Goal: Task Accomplishment & Management: Use online tool/utility

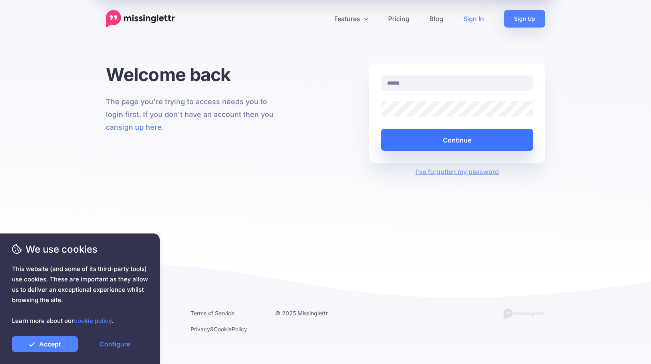
click at [443, 141] on button "Continue" at bounding box center [457, 140] width 152 height 22
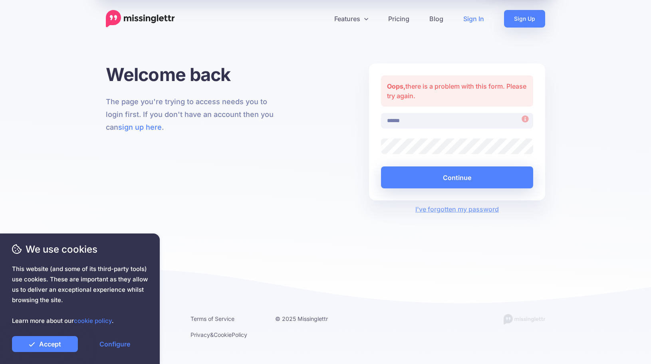
click at [451, 120] on input "******" at bounding box center [457, 121] width 152 height 16
drag, startPoint x: 452, startPoint y: 123, endPoint x: 341, endPoint y: 126, distance: 111.1
click at [381, 122] on input "******" at bounding box center [457, 121] width 152 height 16
type input "**********"
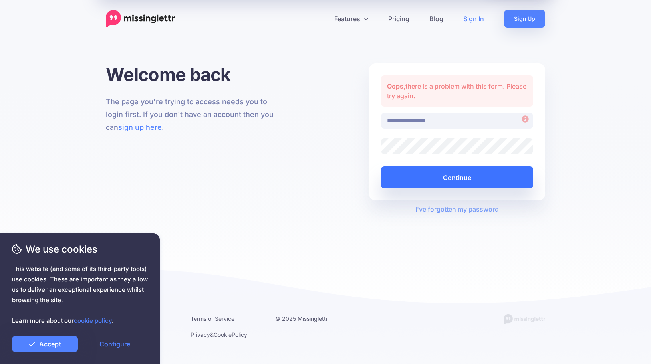
click at [442, 182] on button "Continue" at bounding box center [457, 178] width 152 height 22
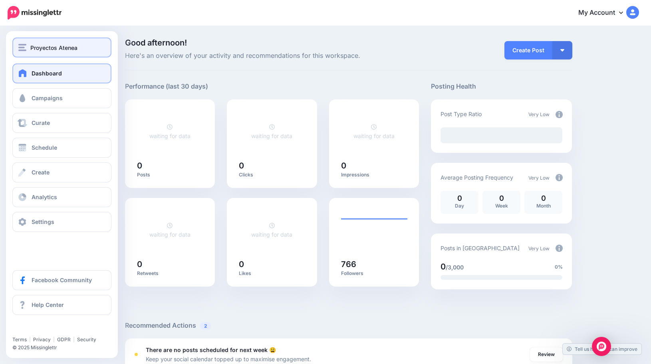
click at [48, 47] on span "Proyectos Atenea" at bounding box center [53, 47] width 47 height 9
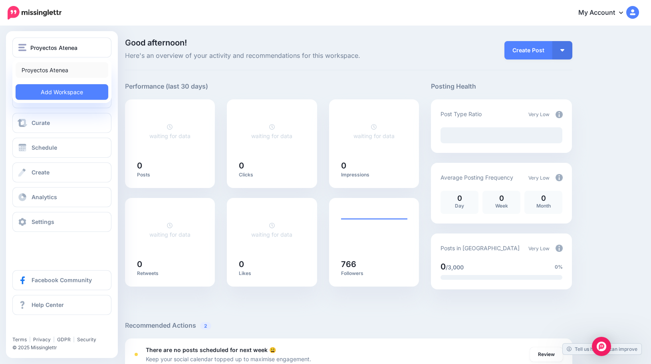
click at [54, 72] on link "Proyectos Atenea" at bounding box center [62, 70] width 93 height 16
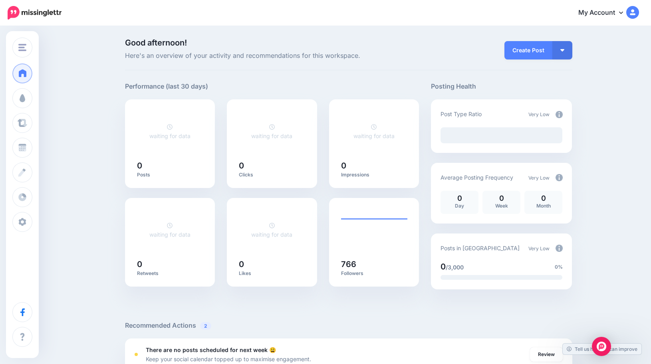
click at [583, 15] on link "My Account" at bounding box center [604, 13] width 69 height 20
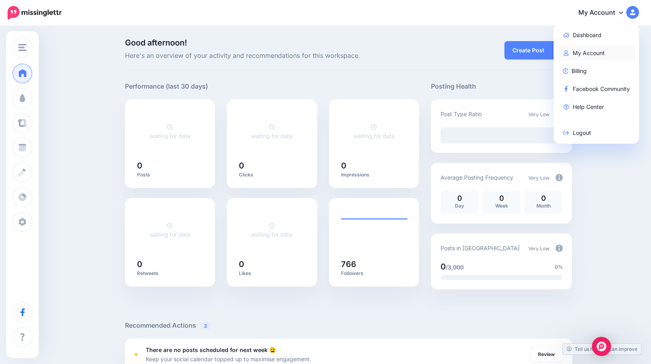
click at [590, 52] on link "My Account" at bounding box center [596, 53] width 79 height 16
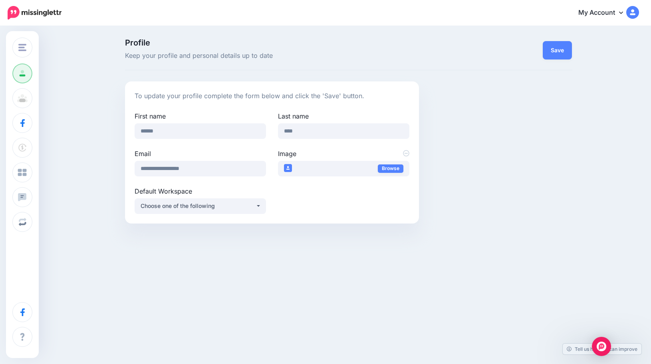
click at [609, 15] on link "My Account" at bounding box center [604, 13] width 69 height 20
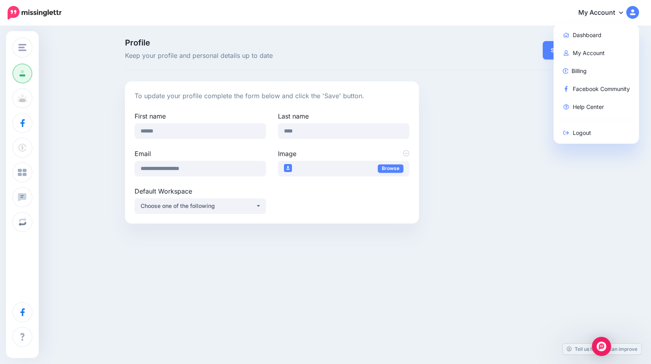
drag, startPoint x: 489, startPoint y: 36, endPoint x: 261, endPoint y: 62, distance: 229.2
click at [487, 36] on div "Profile Keep your profile and personal details up to date Save To update your p…" at bounding box center [325, 134] width 651 height 215
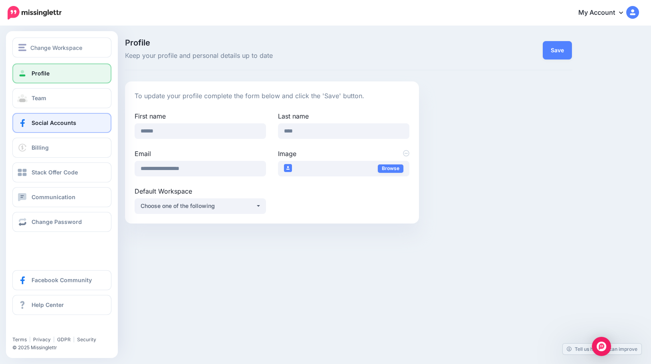
click at [44, 123] on span "Social Accounts" at bounding box center [54, 122] width 45 height 7
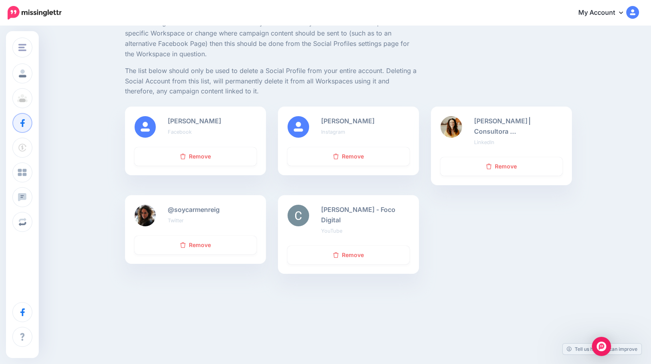
scroll to position [80, 0]
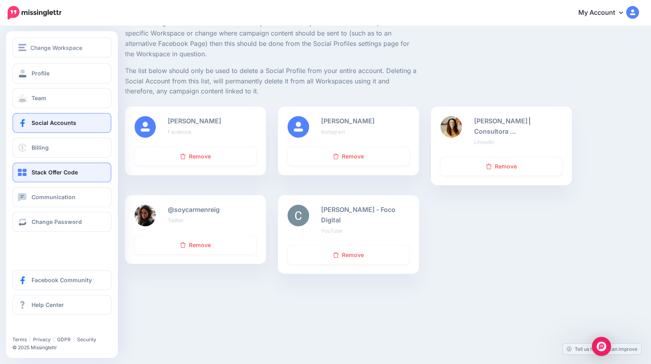
click at [66, 173] on span "Stack Offer Code" at bounding box center [55, 172] width 46 height 7
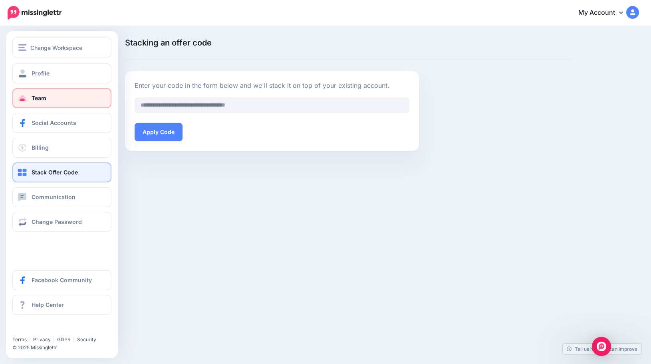
click at [52, 98] on link "Team" at bounding box center [61, 98] width 99 height 20
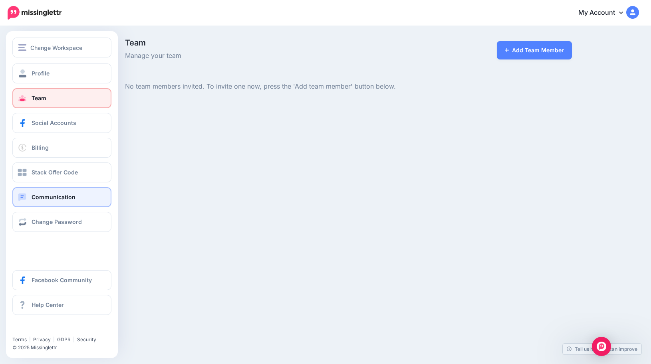
click at [49, 198] on span "Communication" at bounding box center [54, 197] width 44 height 7
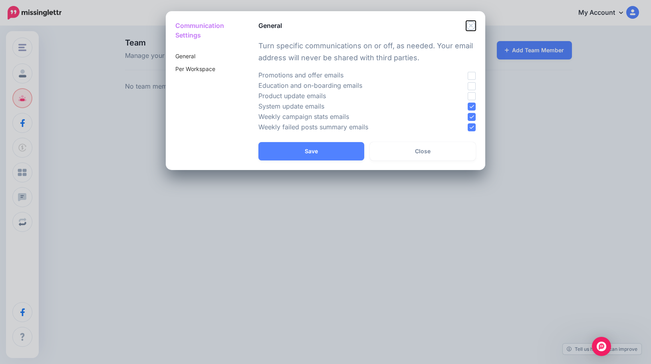
click at [470, 28] on icon "Close" at bounding box center [470, 25] width 9 height 9
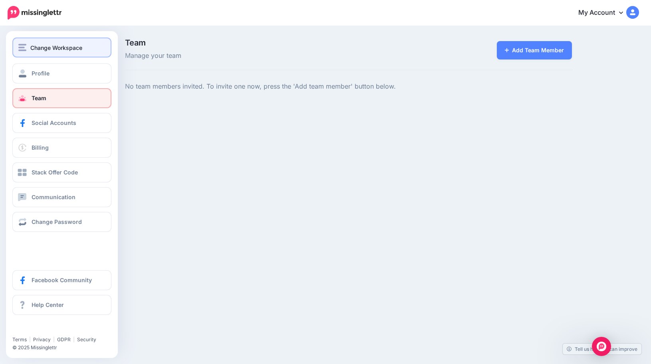
click at [44, 47] on span "Change Workspace" at bounding box center [56, 47] width 52 height 9
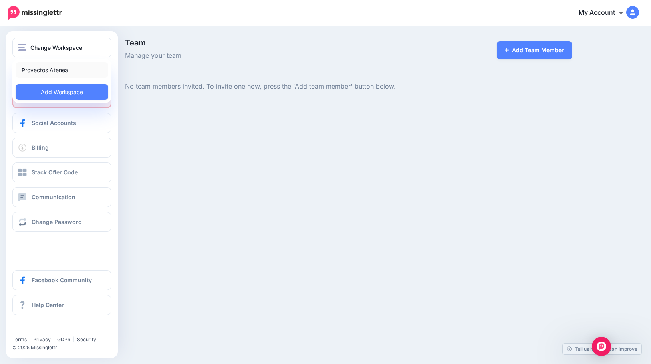
click at [48, 68] on link "Proyectos Atenea" at bounding box center [62, 70] width 93 height 16
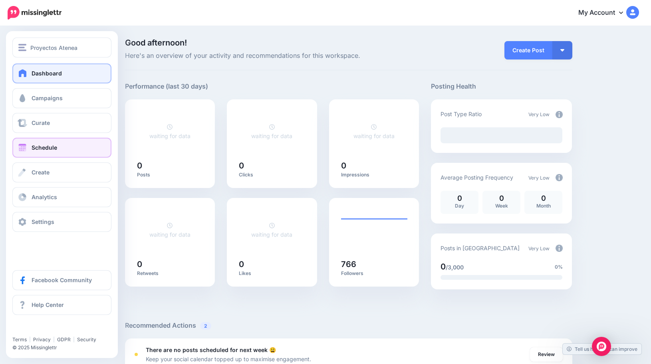
click at [36, 149] on span "Schedule" at bounding box center [45, 147] width 26 height 7
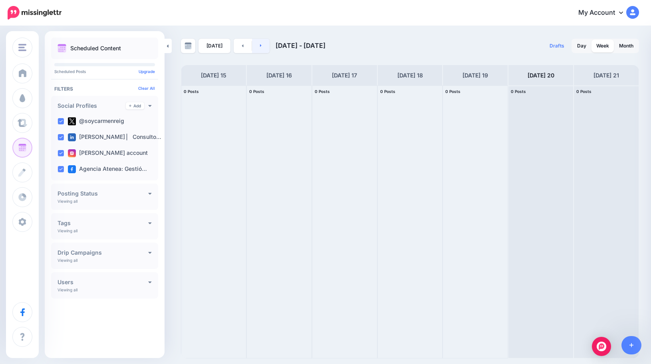
click at [262, 46] on link at bounding box center [261, 46] width 18 height 14
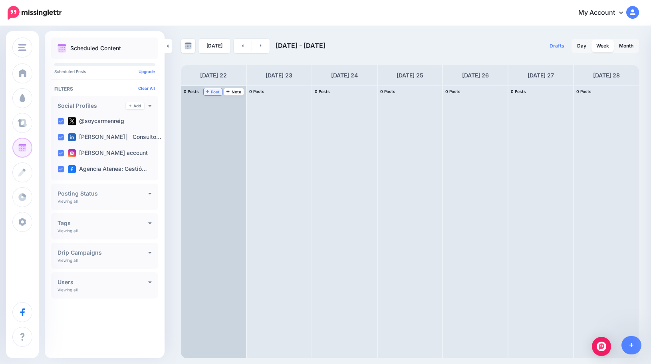
click at [210, 91] on span "Post" at bounding box center [213, 92] width 14 height 4
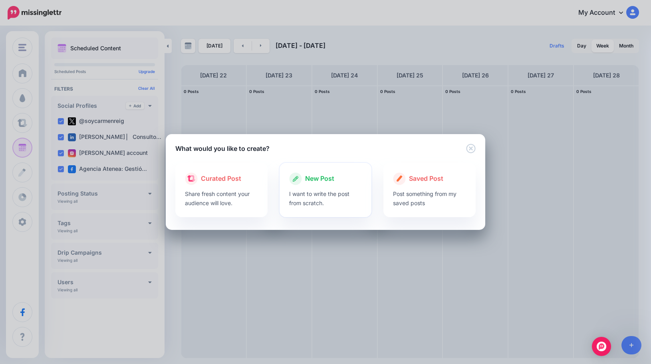
click at [320, 198] on p "I want to write the post from scratch." at bounding box center [325, 198] width 73 height 18
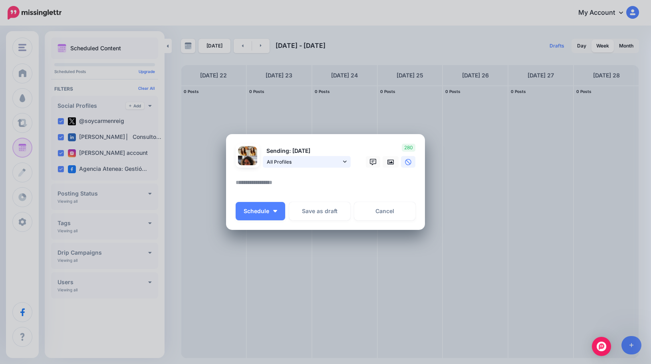
click at [338, 162] on span "All Profiles" at bounding box center [304, 162] width 74 height 8
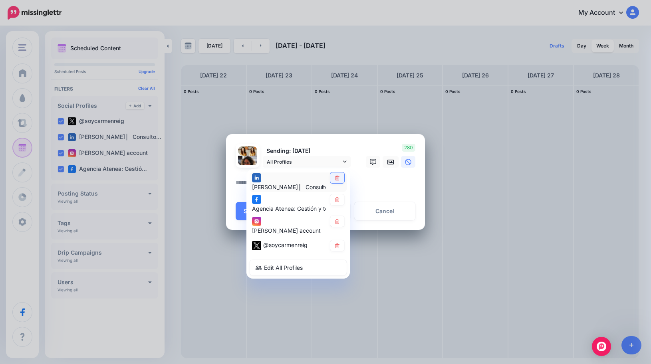
click at [338, 179] on icon at bounding box center [337, 178] width 4 height 5
click at [339, 203] on icon at bounding box center [337, 200] width 4 height 5
click at [336, 224] on icon at bounding box center [337, 221] width 6 height 5
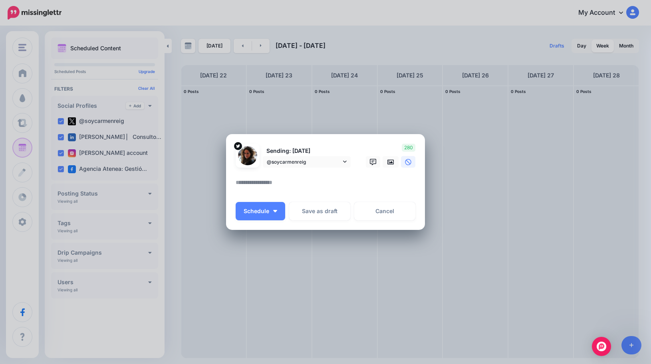
click at [320, 185] on textarea at bounding box center [328, 186] width 184 height 16
type textarea "**********"
drag, startPoint x: 310, startPoint y: 184, endPoint x: 238, endPoint y: 183, distance: 71.5
click at [236, 183] on textarea "**********" at bounding box center [328, 186] width 184 height 16
click at [375, 213] on link "Cancel" at bounding box center [384, 211] width 61 height 18
